Goal: Information Seeking & Learning: Learn about a topic

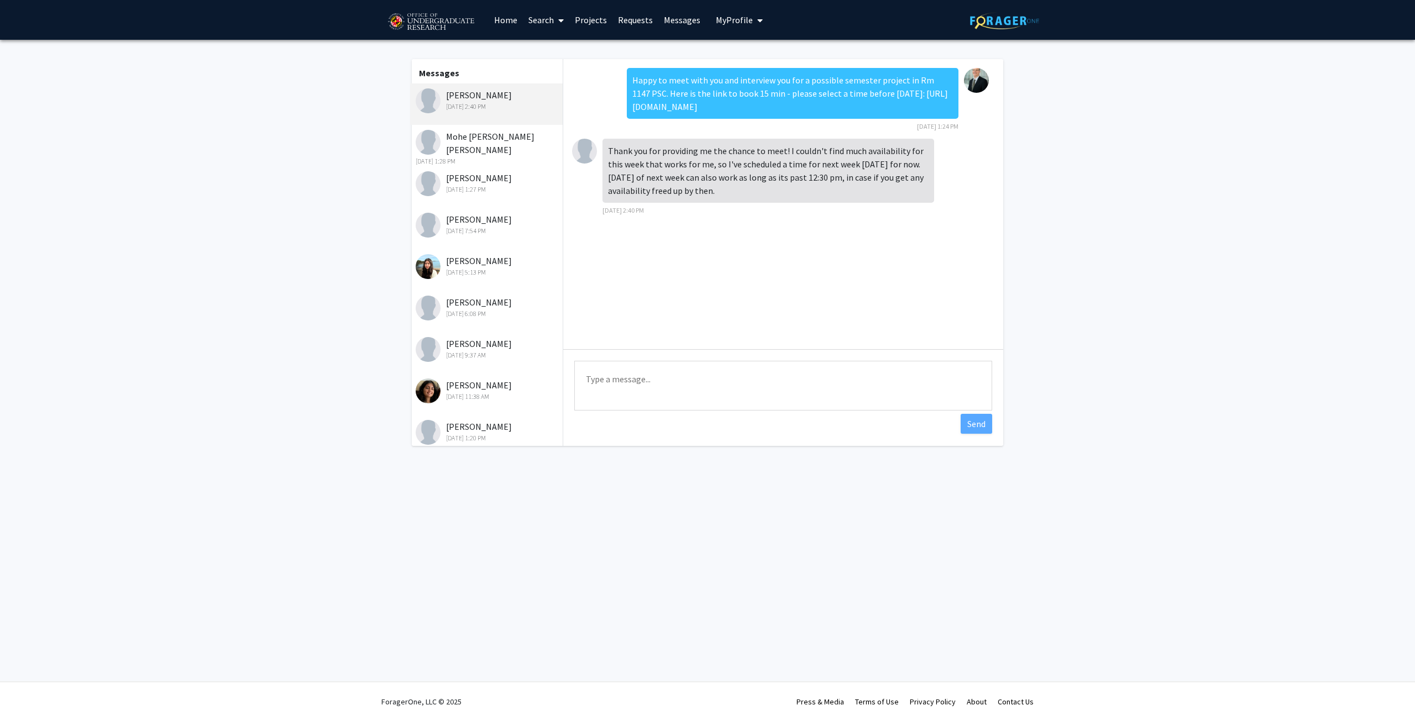
click at [465, 95] on div "[PERSON_NAME] [DATE] 2:40 PM" at bounding box center [488, 99] width 144 height 23
click at [638, 20] on link "Requests" at bounding box center [635, 20] width 46 height 39
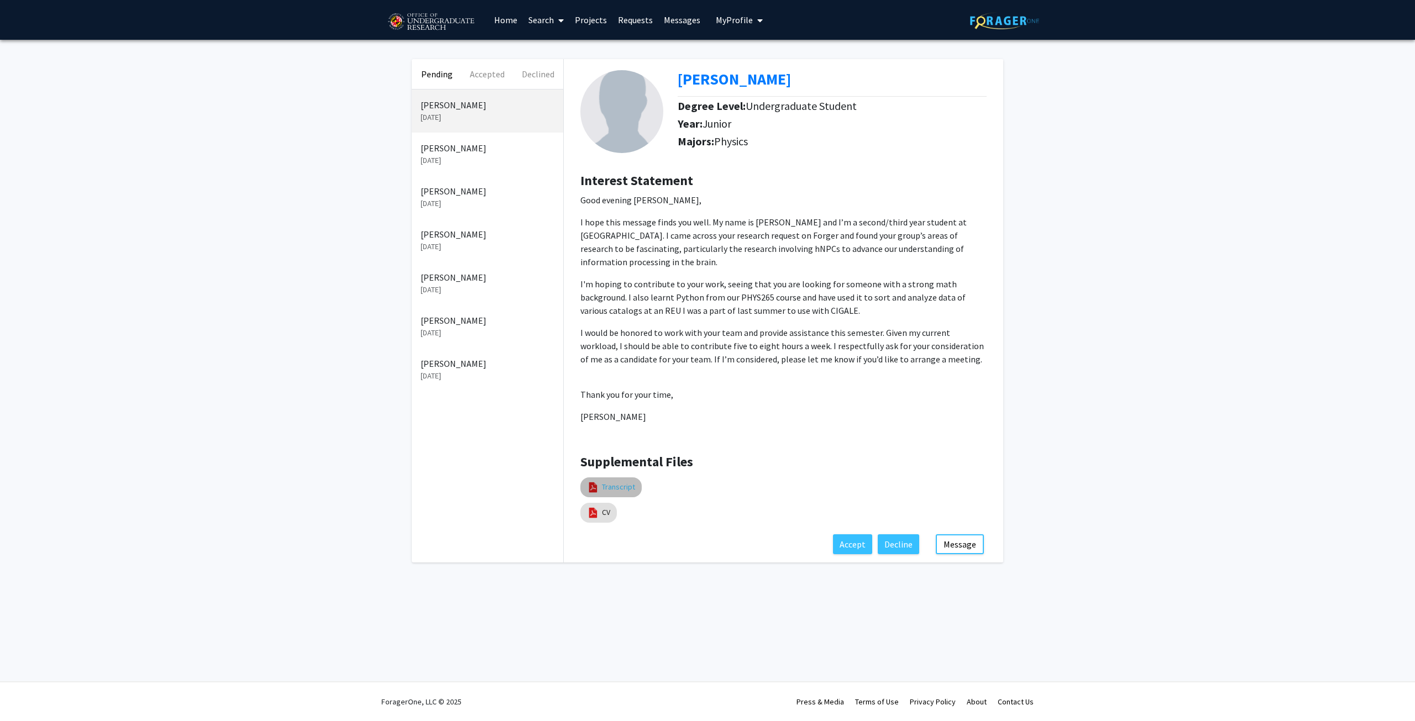
click at [607, 481] on link "Transcript" at bounding box center [618, 487] width 33 height 12
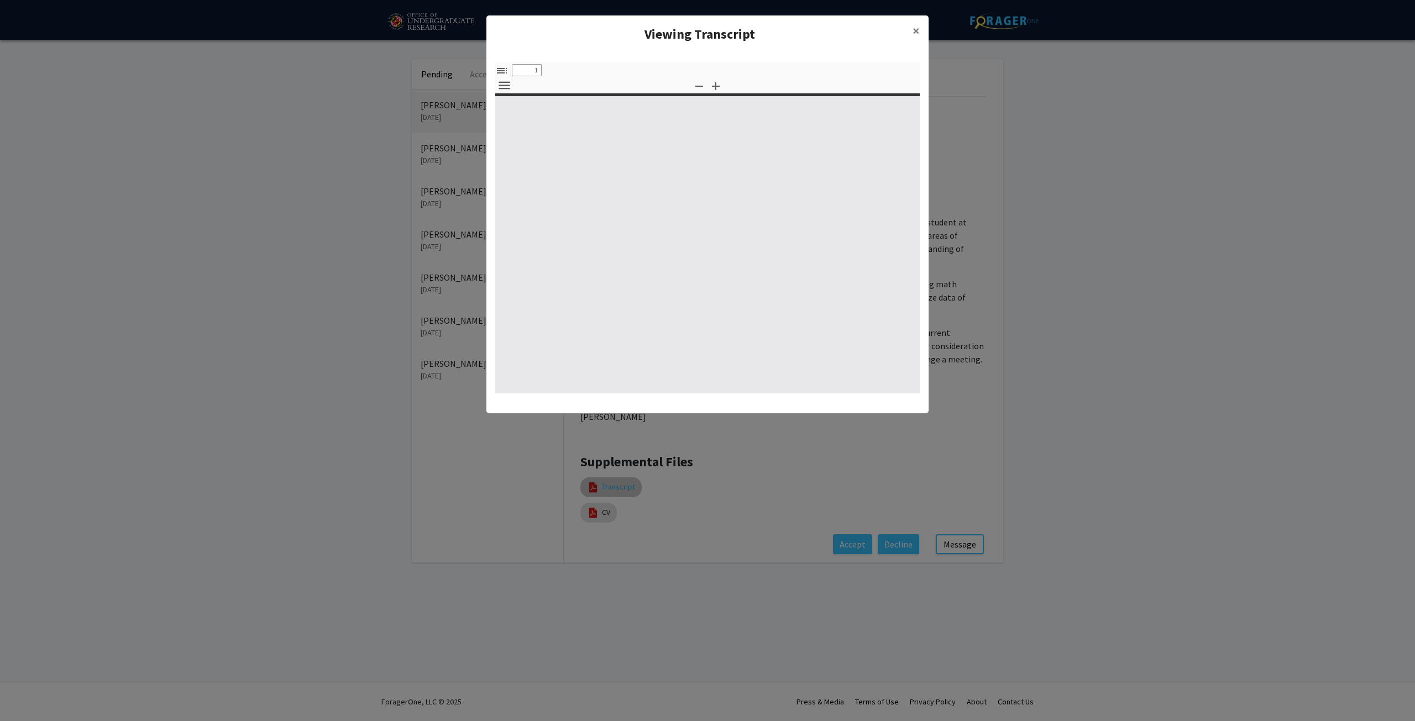
select select "custom"
type input "0"
select select "custom"
type input "1"
select select "auto"
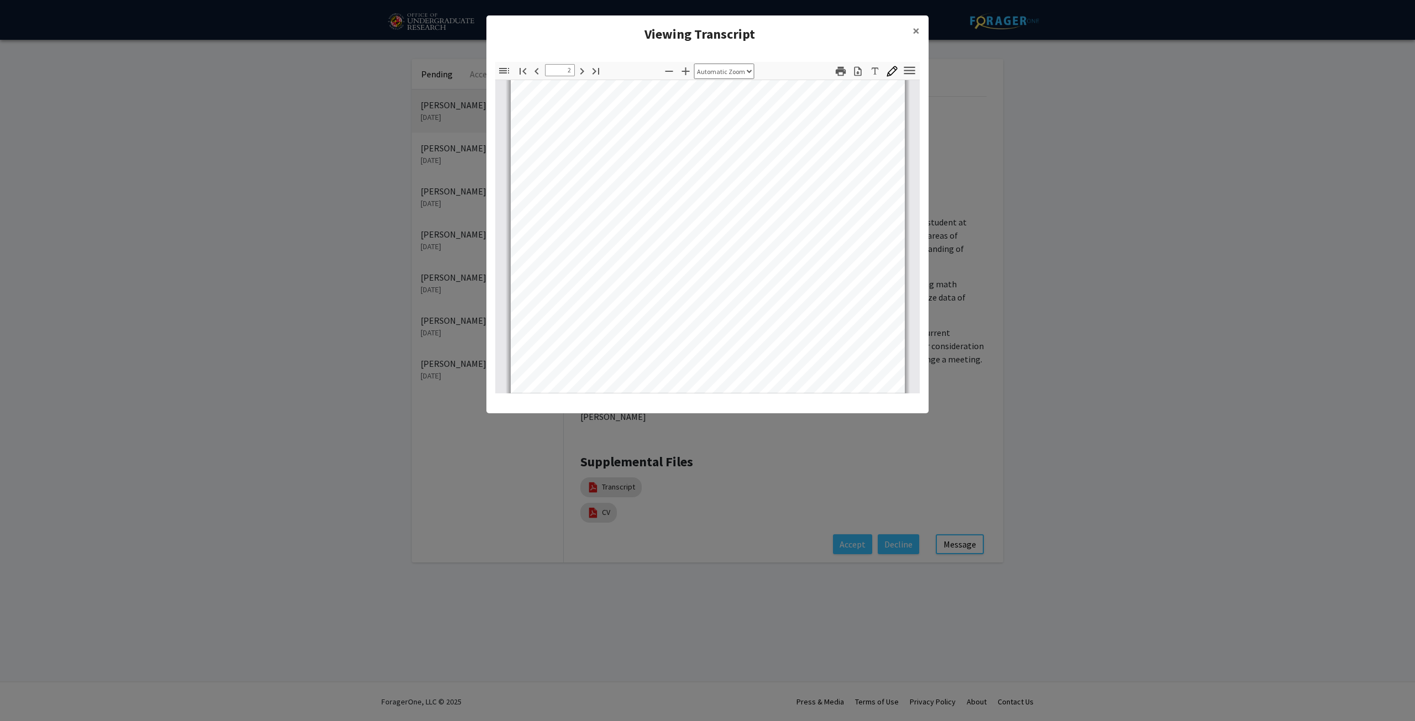
scroll to position [940, 0]
type input "3"
click at [602, 497] on modal-container "Viewing Transcript × Thumbnails Document Outline Attachments Layers Current Out…" at bounding box center [707, 360] width 1415 height 721
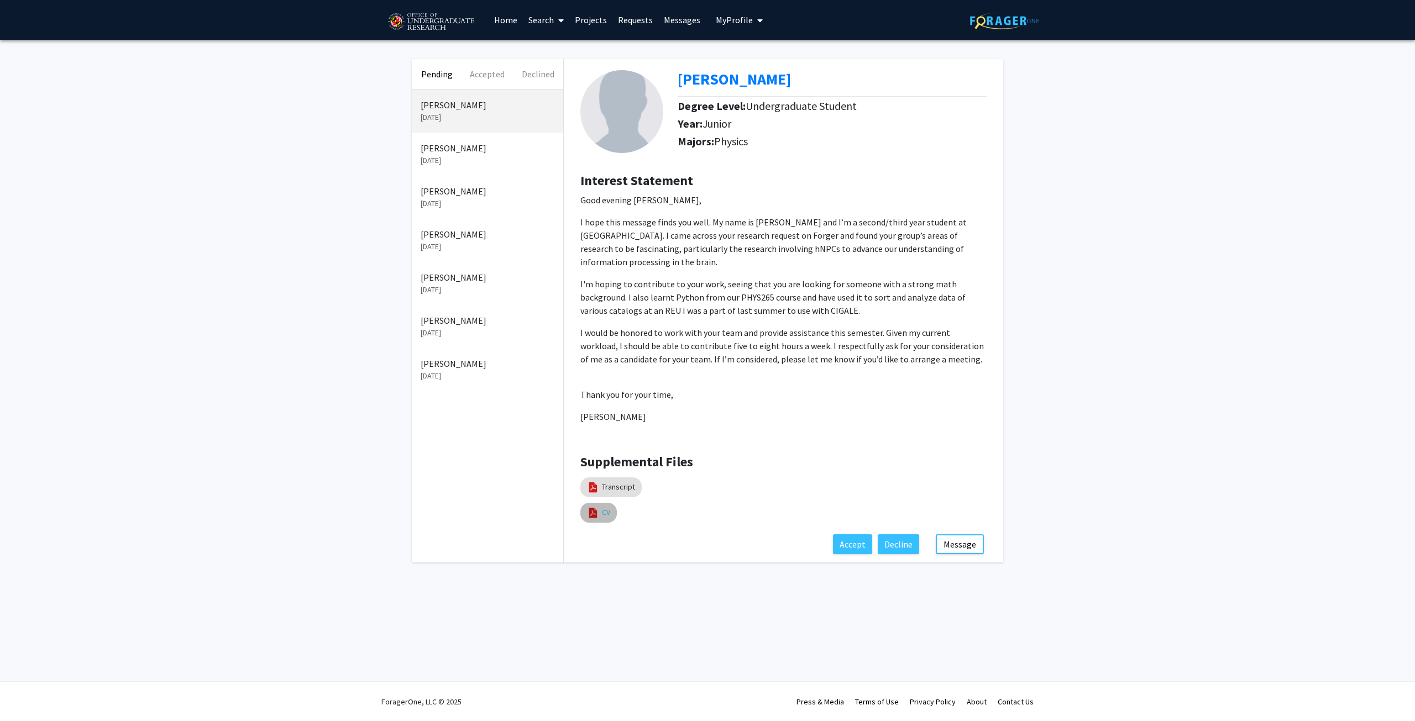
click at [602, 507] on link "CV" at bounding box center [606, 513] width 8 height 12
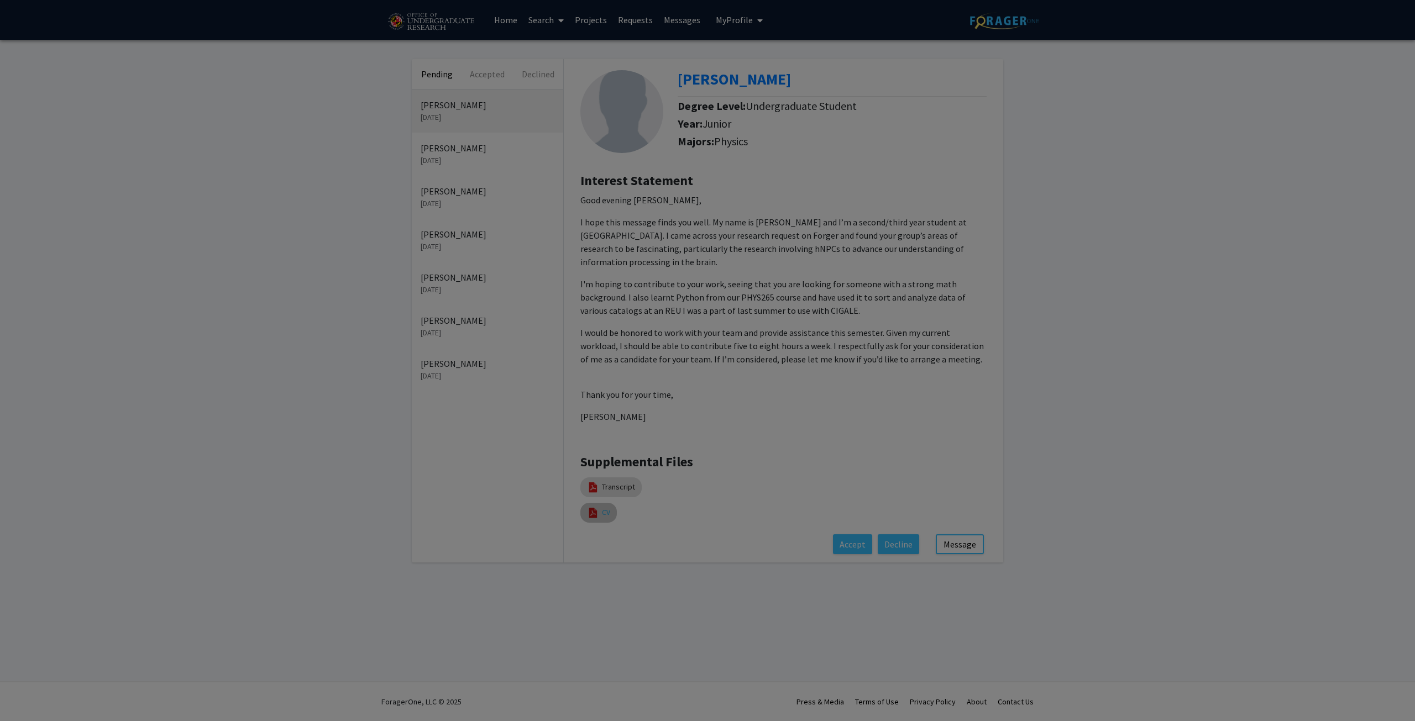
select select "custom"
type input "0"
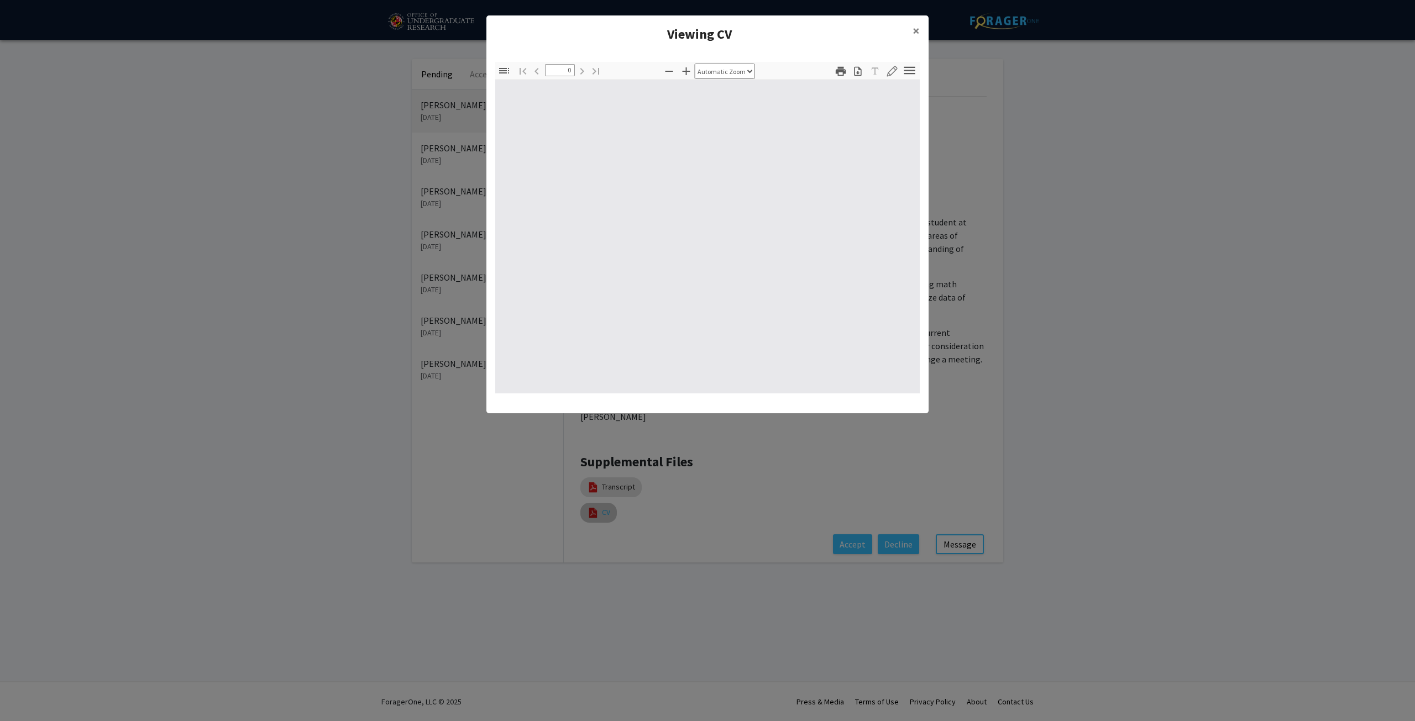
select select "custom"
type input "1"
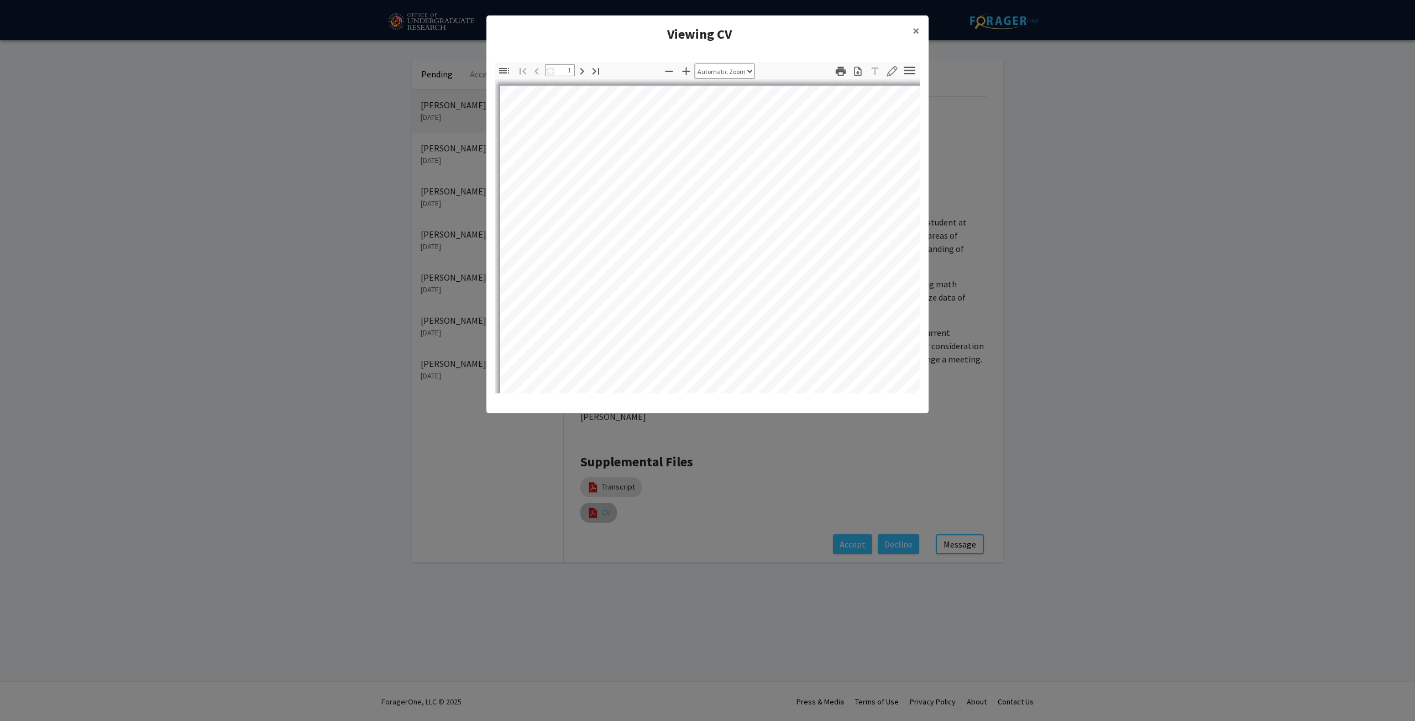
select select "auto"
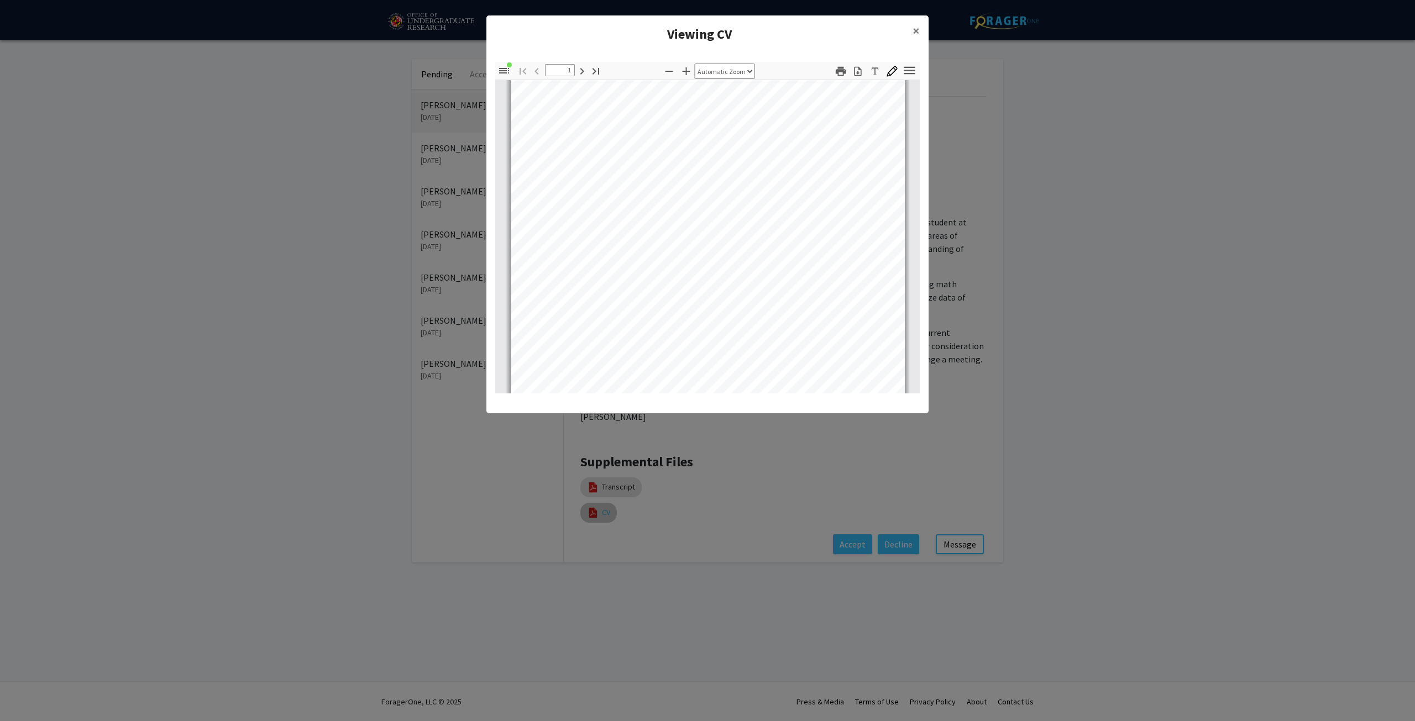
scroll to position [221, 0]
click at [1055, 285] on modal-container "Viewing CV × Thumbnails Document Outline Attachments Layers Current Outline Ite…" at bounding box center [707, 360] width 1415 height 721
